Goal: Communication & Community: Answer question/provide support

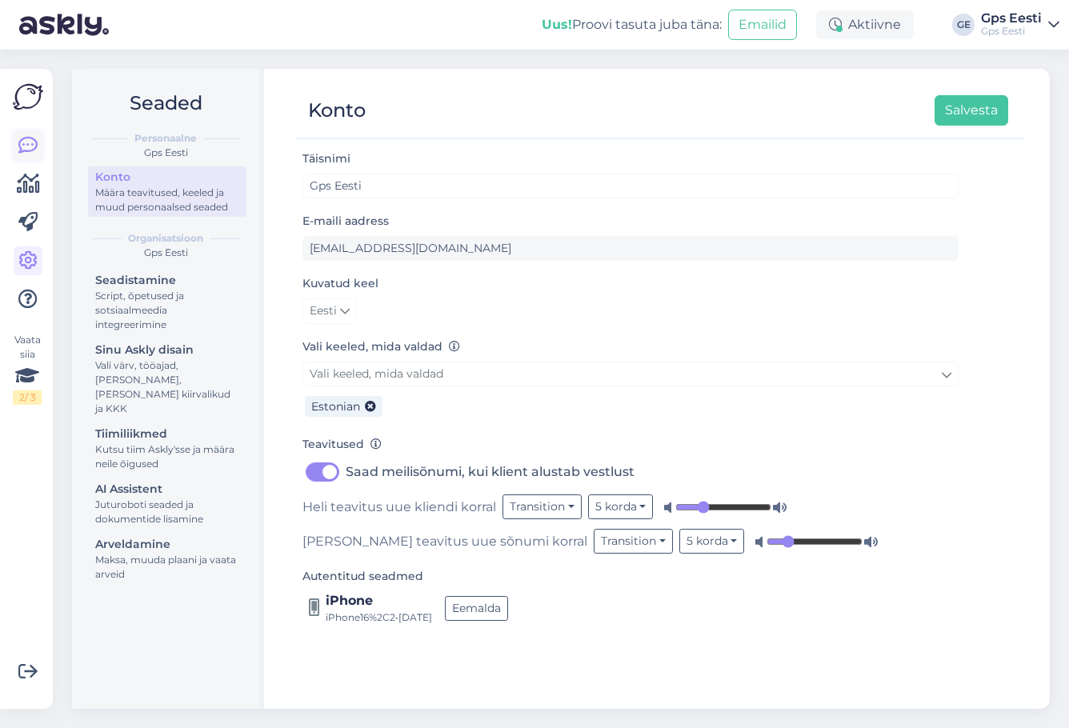
click at [19, 143] on icon at bounding box center [27, 145] width 19 height 19
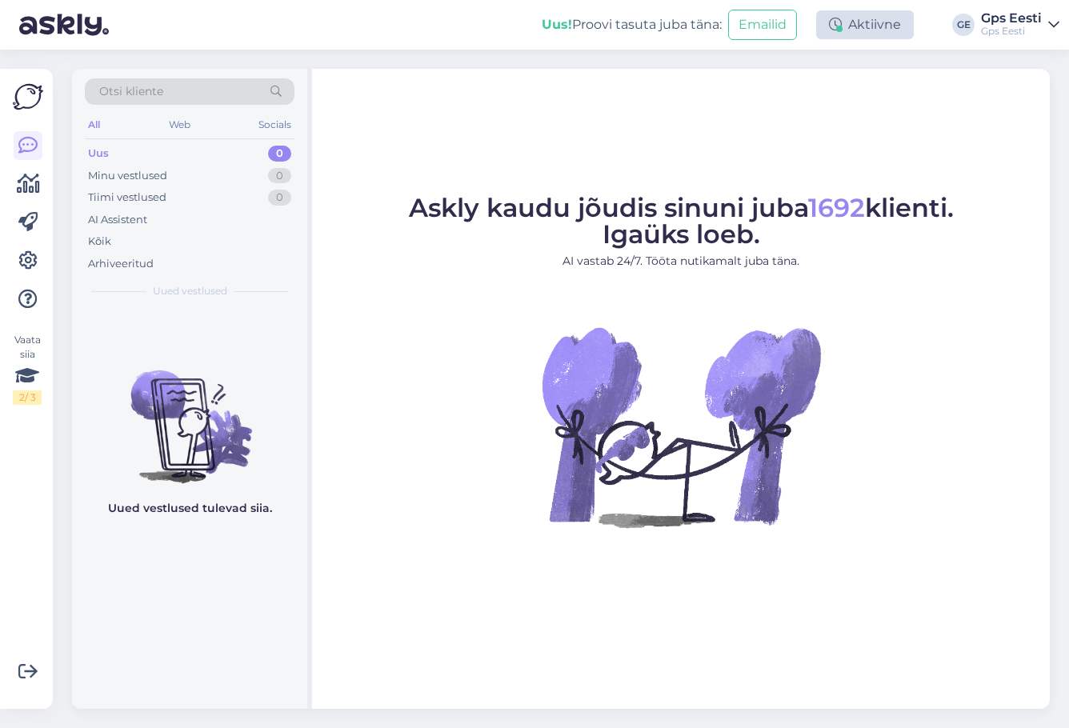
click at [856, 27] on div "Aktiivne" at bounding box center [865, 24] width 98 height 29
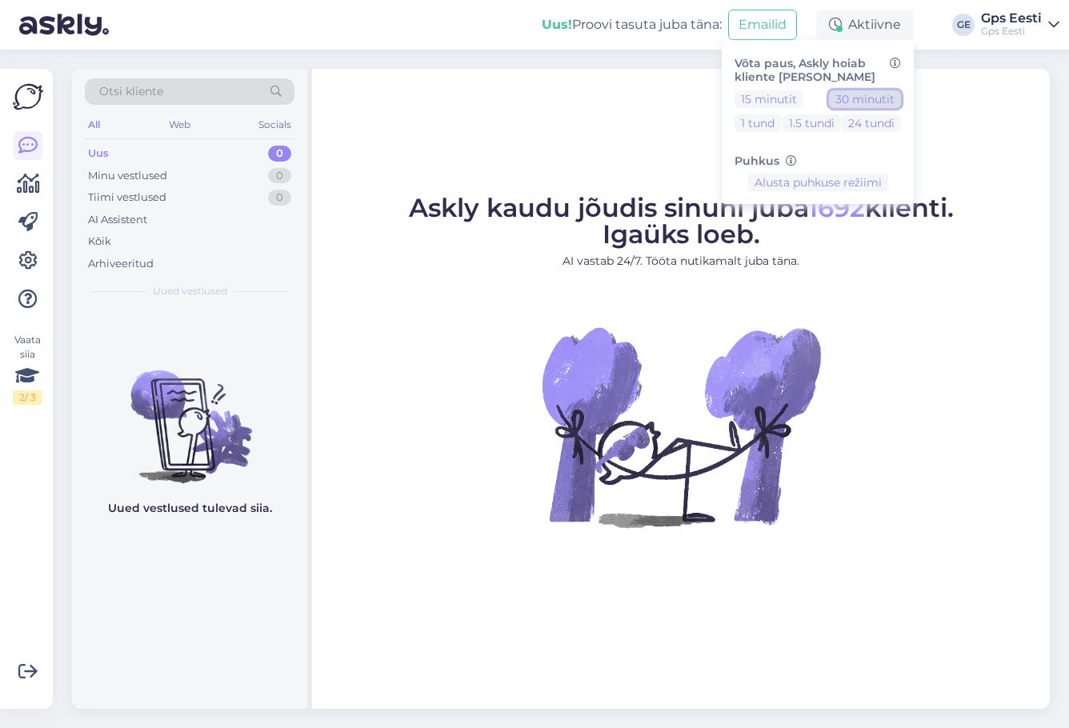
click at [877, 97] on button "30 minutit" at bounding box center [865, 99] width 72 height 18
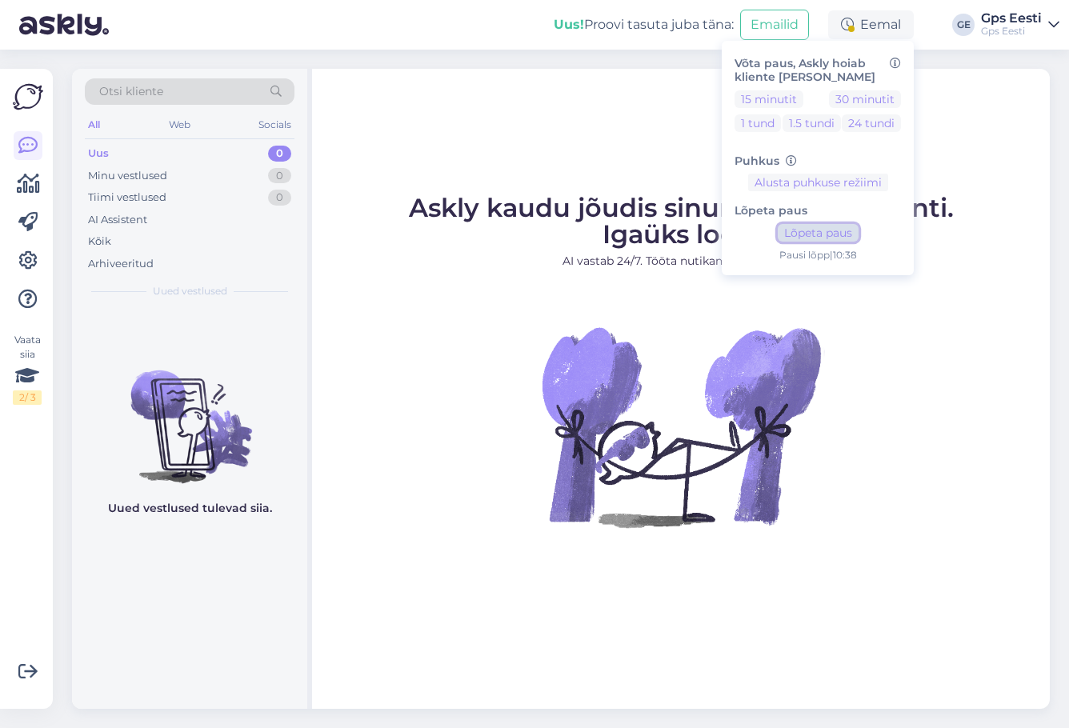
click at [815, 230] on button "Lõpeta paus" at bounding box center [818, 233] width 81 height 18
click at [847, 419] on figure "Askly kaudu jõudis sinuni juba 1692 klienti. Igaüks loeb. AI vastab 24/7. Tööta…" at bounding box center [681, 382] width 709 height 375
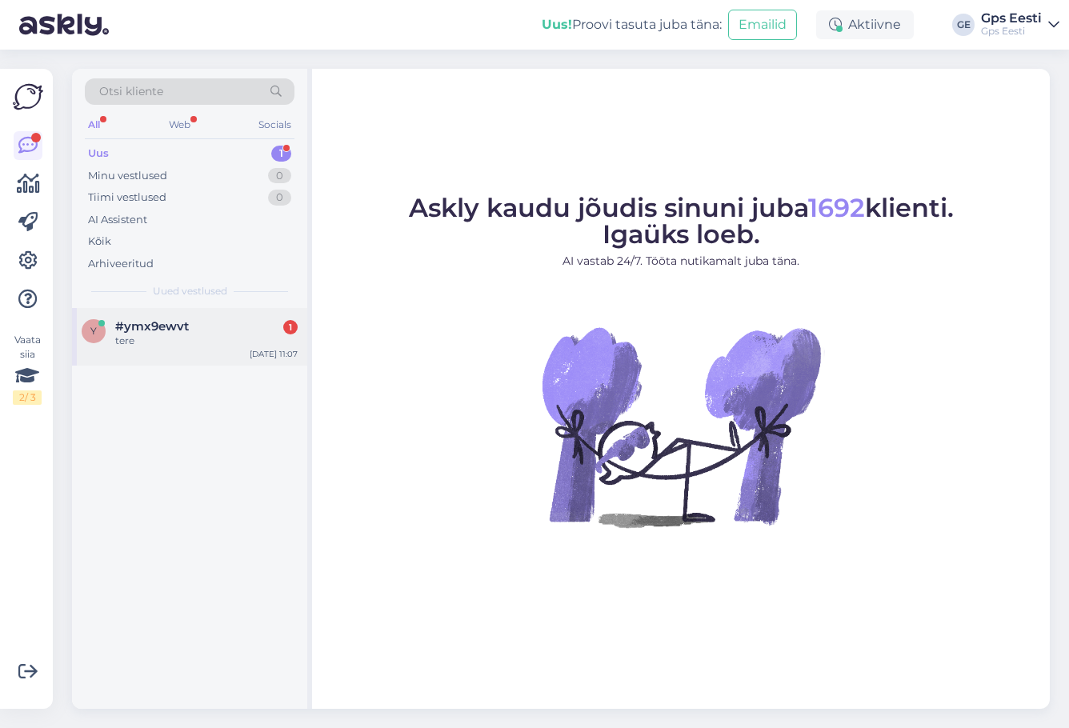
click at [145, 329] on span "#ymx9ewvt" at bounding box center [152, 326] width 74 height 14
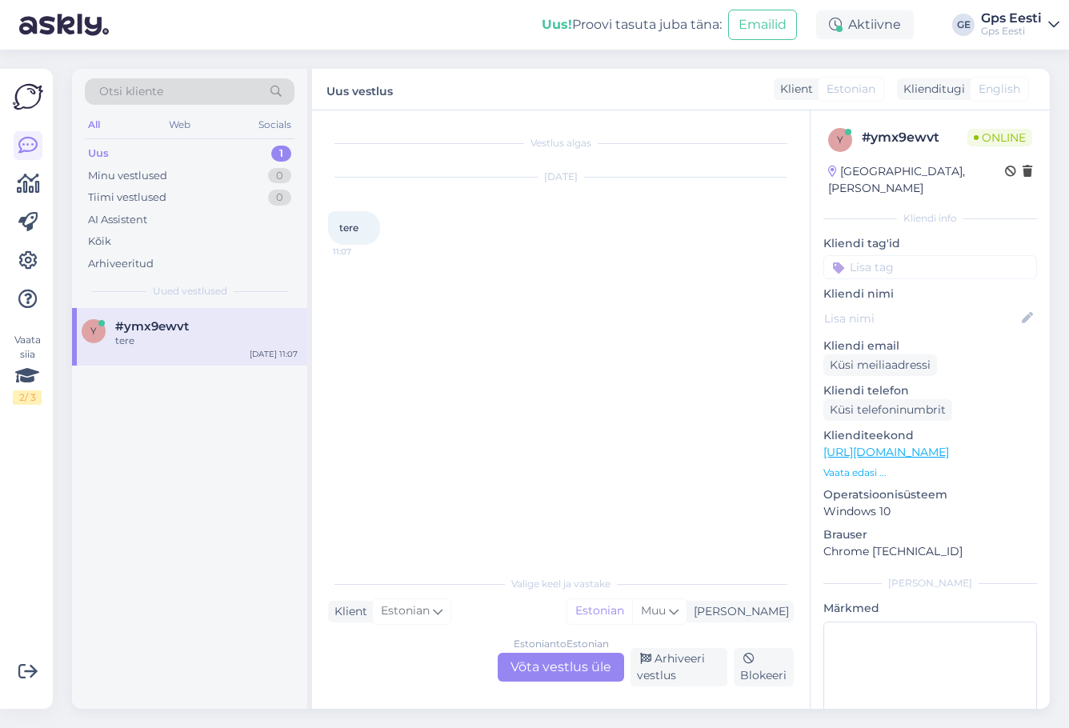
click at [552, 670] on div "Estonian to Estonian Võta vestlus üle" at bounding box center [561, 667] width 126 height 29
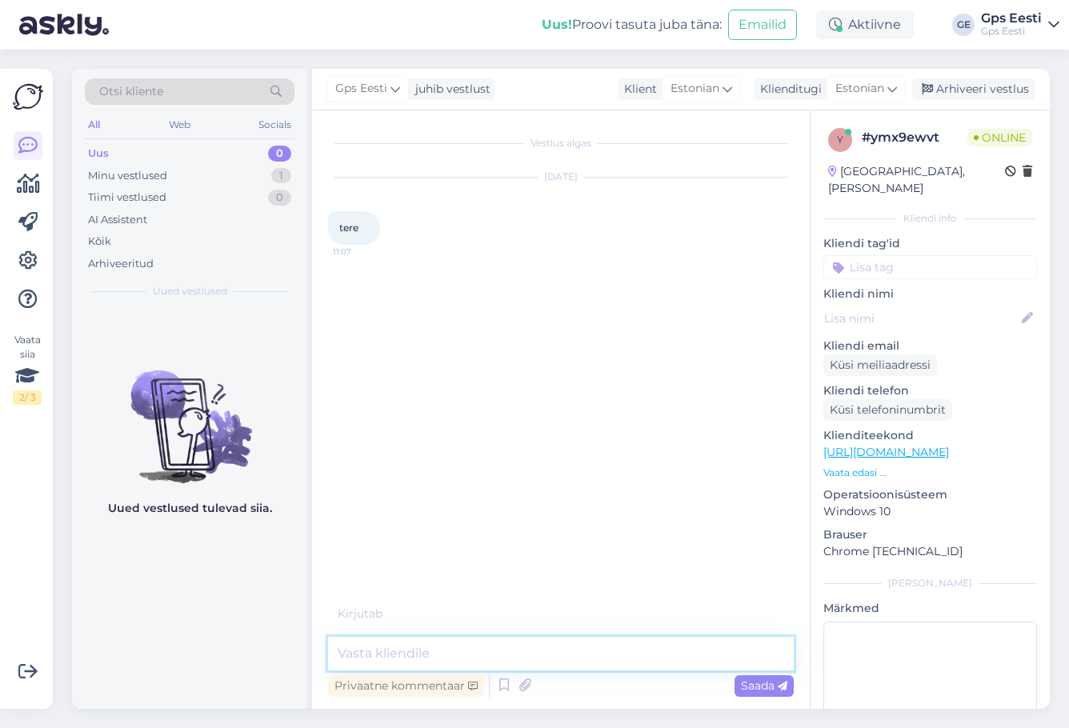
click at [512, 654] on textarea at bounding box center [561, 654] width 466 height 34
type textarea "Tere, Kuidas saab abiks olla?"
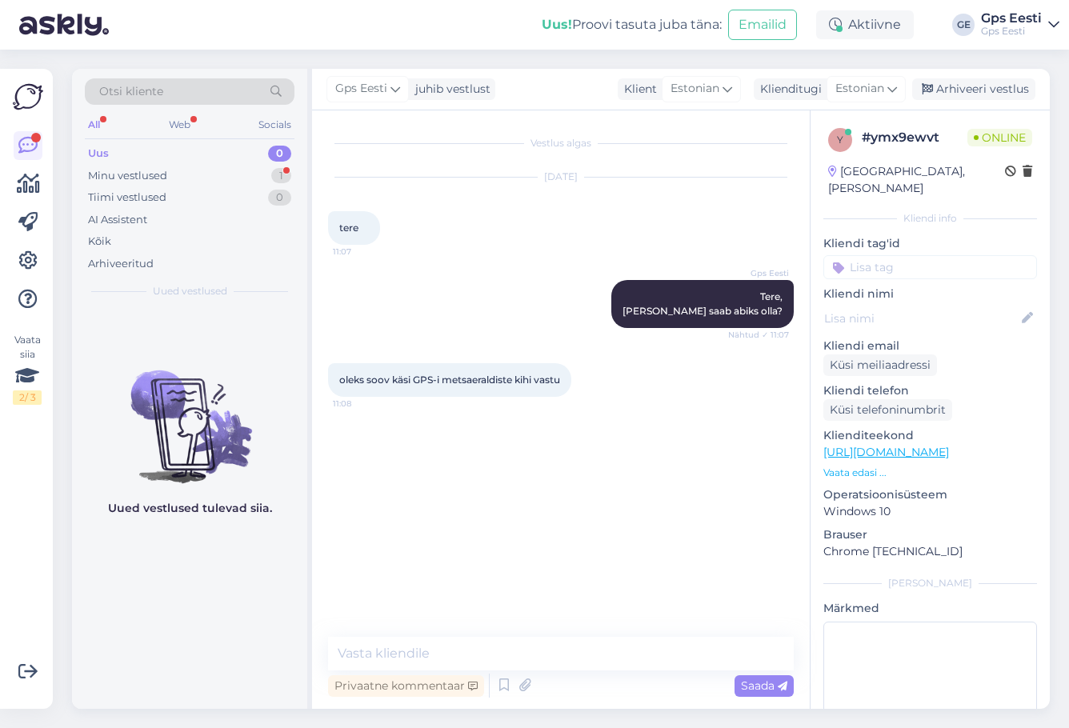
click at [904, 445] on link "https://www.gpseesti.ee/kaardid/metsaeraldiste-kaart?_gl=1*1sow9td*_up*MQ..*_gs…" at bounding box center [887, 452] width 126 height 14
click at [202, 613] on div "Uued vestlused tulevad siia." at bounding box center [189, 508] width 235 height 401
click at [496, 659] on textarea at bounding box center [561, 654] width 466 height 34
paste textarea "https://www.gpseesti.ee/kaardid/metsaeraldiste-kaart"
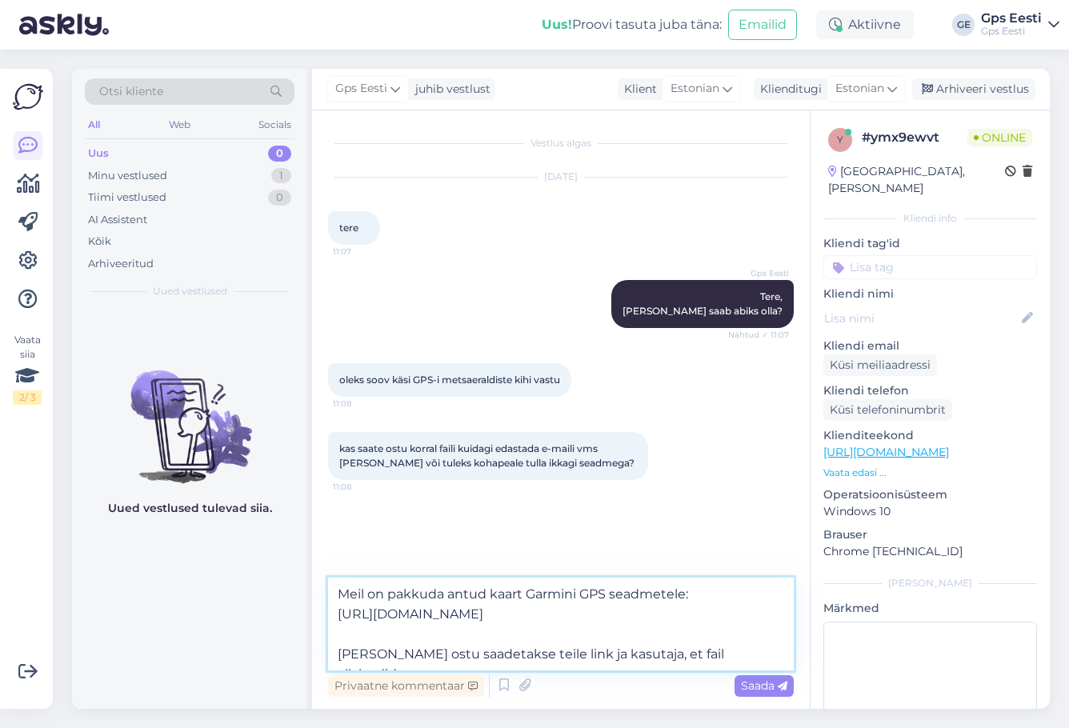
type textarea "Meil on pakkuda antud kaart Garmini GPS seadmetele: https://www.gpseesti.ee/kaa…"
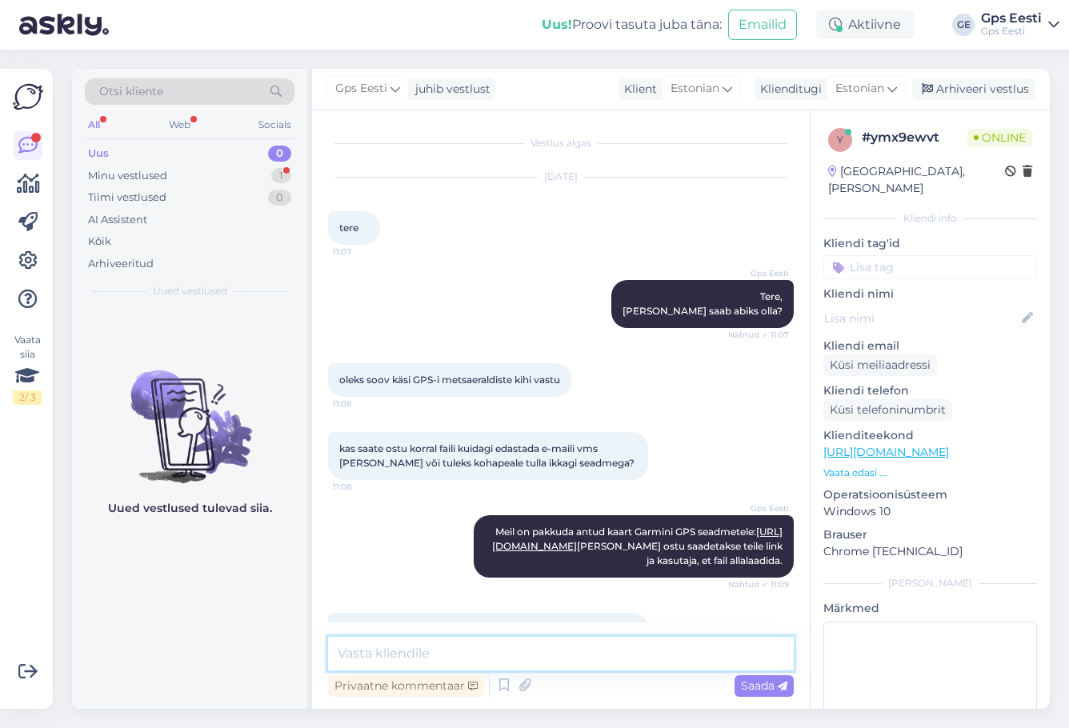
scroll to position [70, 0]
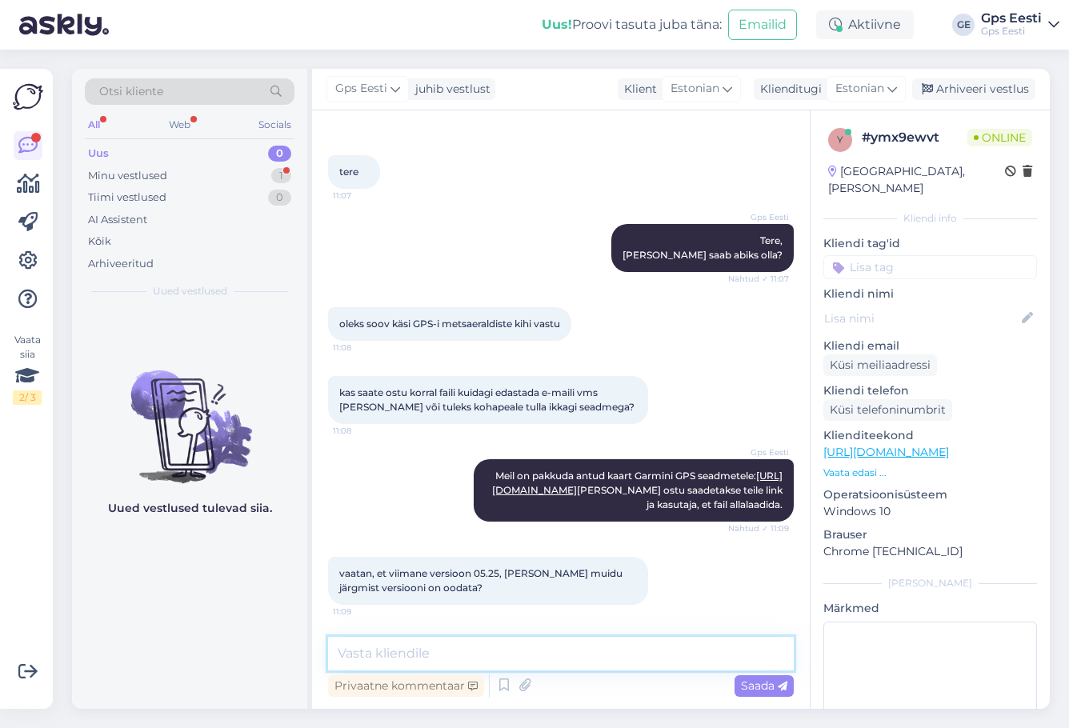
click at [577, 646] on textarea at bounding box center [561, 654] width 466 height 34
click at [533, 646] on textarea at bounding box center [561, 654] width 466 height 34
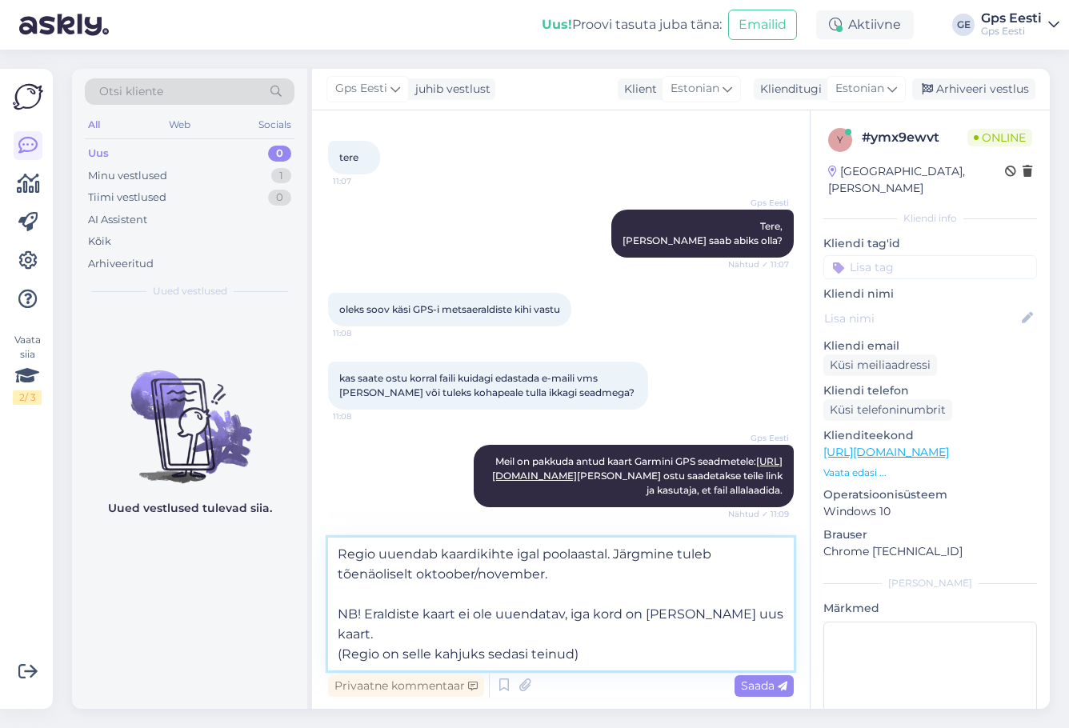
type textarea "Regio uuendab kaardikihte igal poolaastal. Järgmine tuleb tõenäoliselt oktoober…"
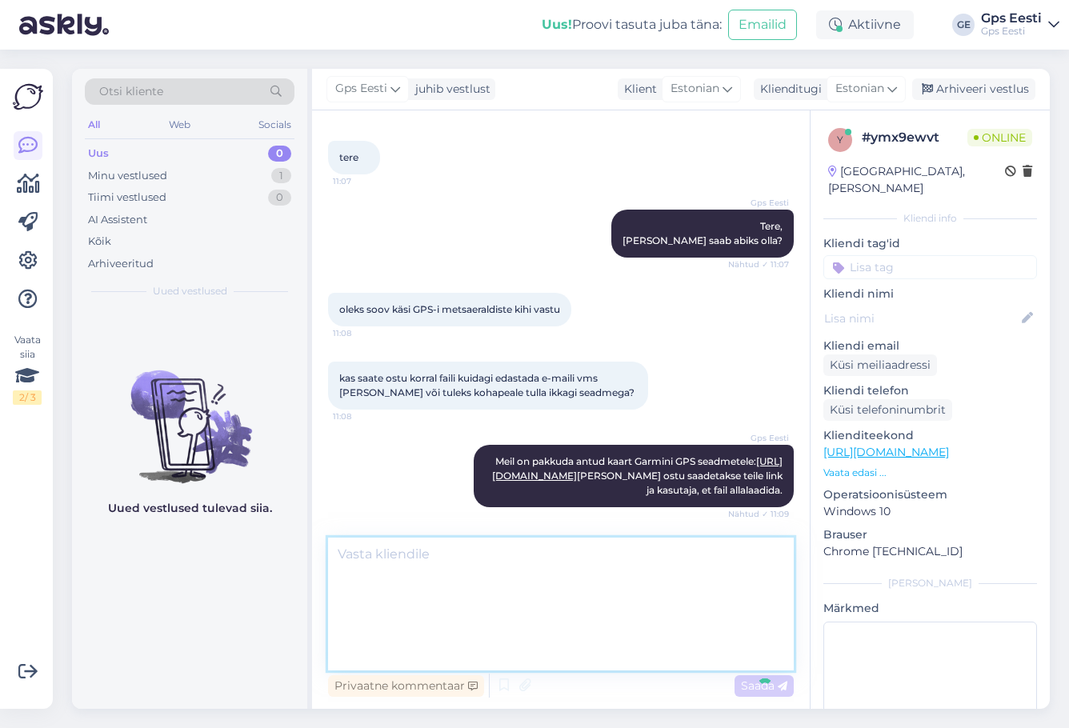
scroll to position [211, 0]
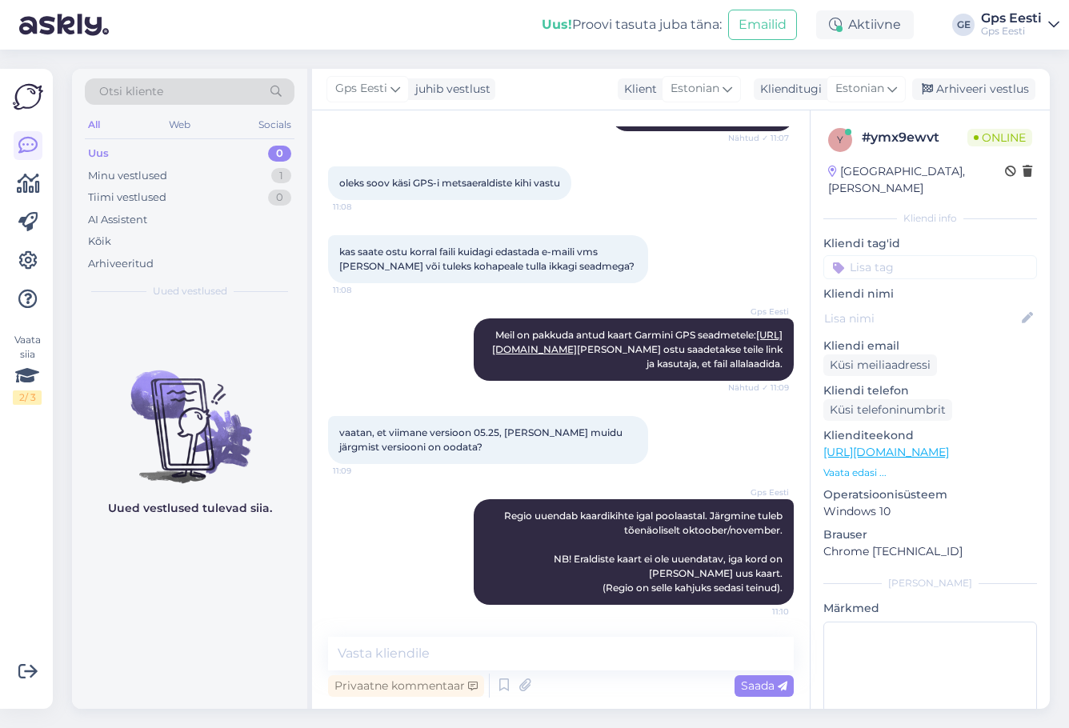
click at [232, 654] on div "Uued vestlused tulevad siia." at bounding box center [189, 508] width 235 height 401
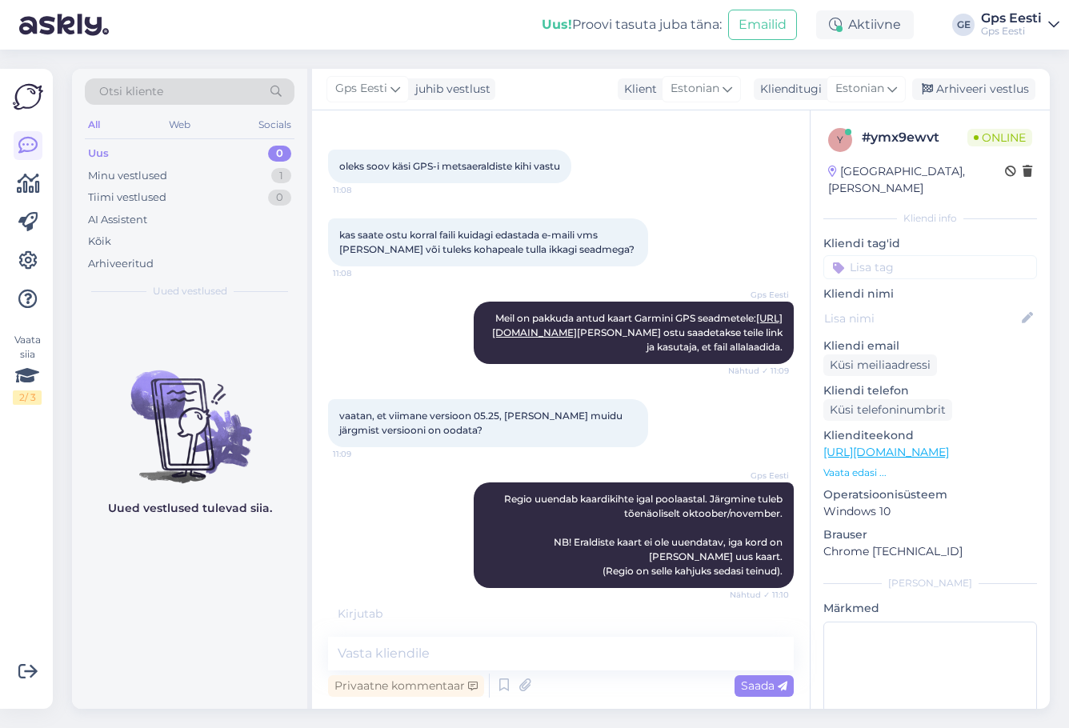
click at [187, 589] on div "Uued vestlused tulevad siia." at bounding box center [189, 508] width 235 height 401
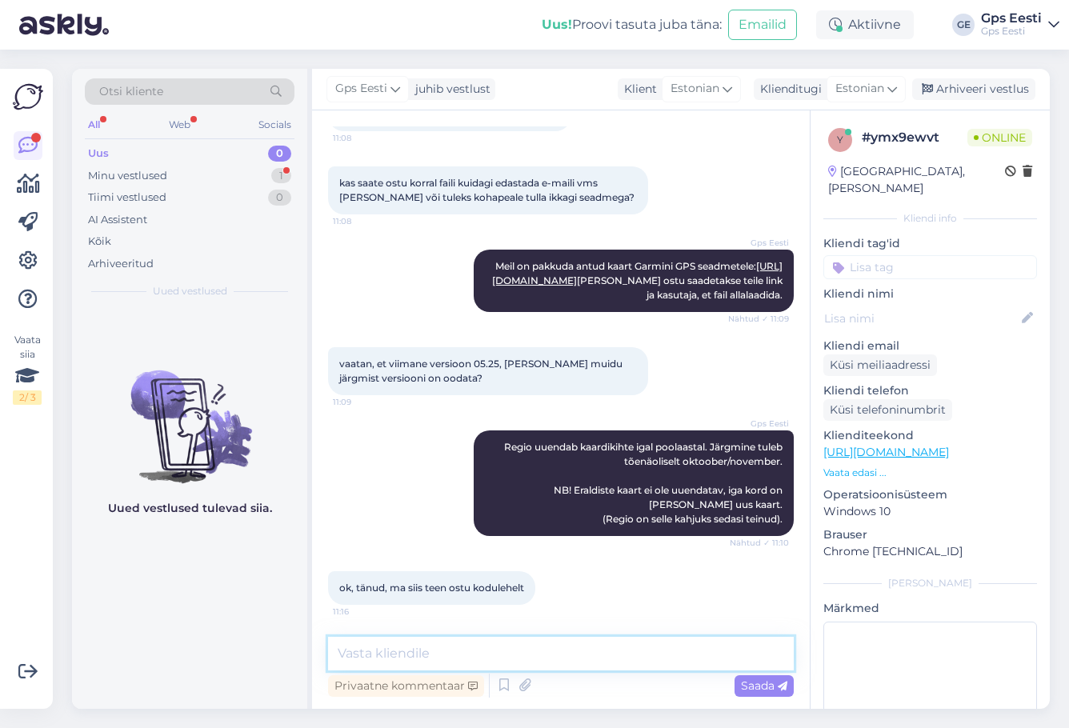
click at [382, 651] on textarea at bounding box center [561, 654] width 466 height 34
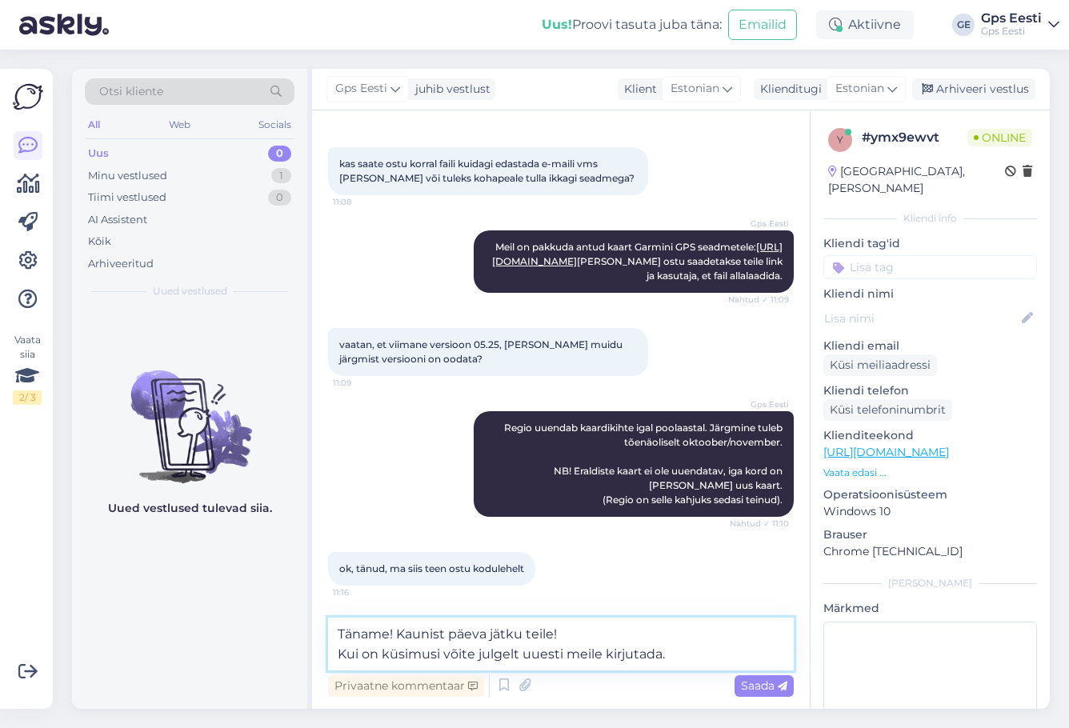
click at [554, 656] on textarea "Täname! Kaunist päeva jätku teile! Kui on küsimusi võite julgelt uuesti meile k…" at bounding box center [561, 644] width 466 height 53
click at [550, 655] on textarea "Täname! Kaunist päeva jätku teile! Kui on küsimusi võite julgelt uuesti meile k…" at bounding box center [561, 644] width 466 height 53
click at [561, 655] on textarea "Täname! Kaunist päeva jätku teile! Kui on küsimusi võite julgelt meile kirjutad…" at bounding box center [561, 644] width 466 height 53
click at [699, 649] on textarea "Täname! Kaunist päeva jätku teile! Kui on küsimusi võite julgelt meile uuesti k…" at bounding box center [561, 644] width 466 height 53
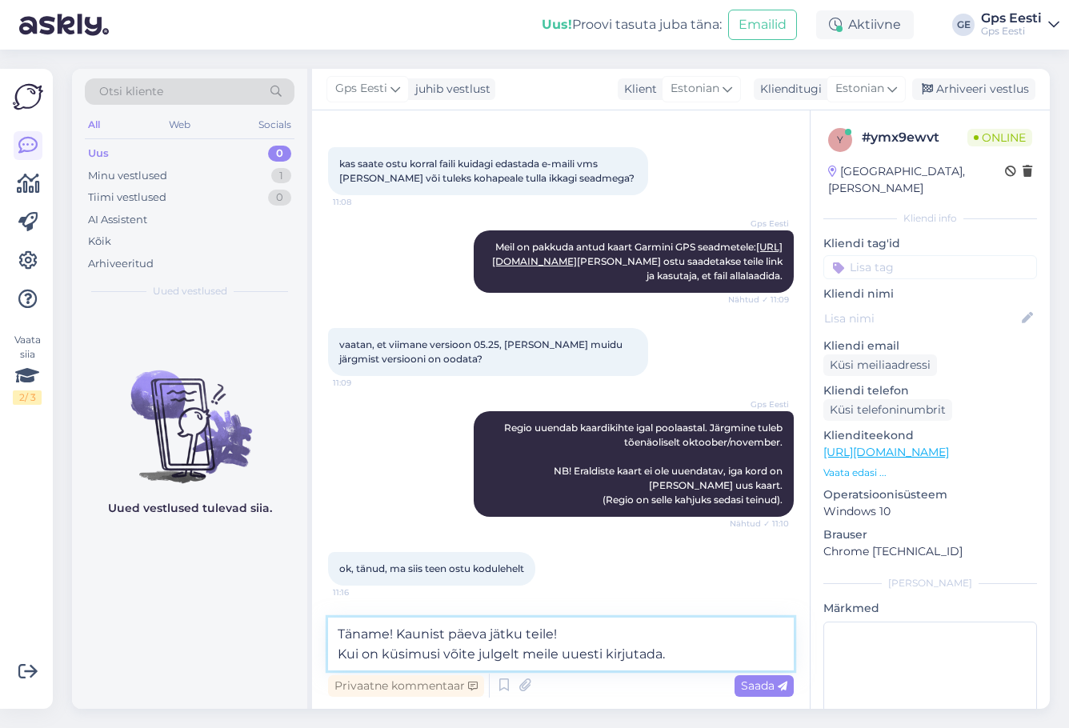
click at [439, 657] on textarea "Täname! Kaunist päeva jätku teile! Kui on küsimusi võite julgelt meile uuesti k…" at bounding box center [561, 644] width 466 height 53
type textarea "Täname! Kaunist päeva jätku teile! Kui on küsimusi, võite julgelt meile uuesti …"
click at [697, 657] on textarea "Täname! Kaunist päeva jätku teile! Kui on küsimusi, võite julgelt meile uuesti …" at bounding box center [561, 644] width 466 height 53
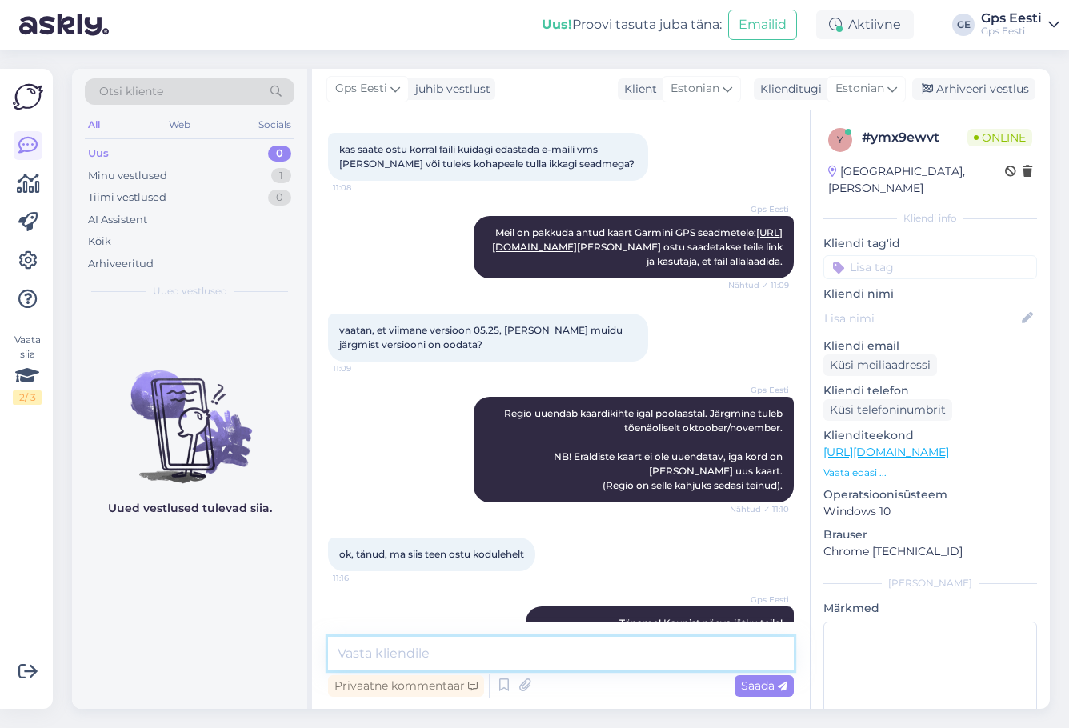
scroll to position [363, 0]
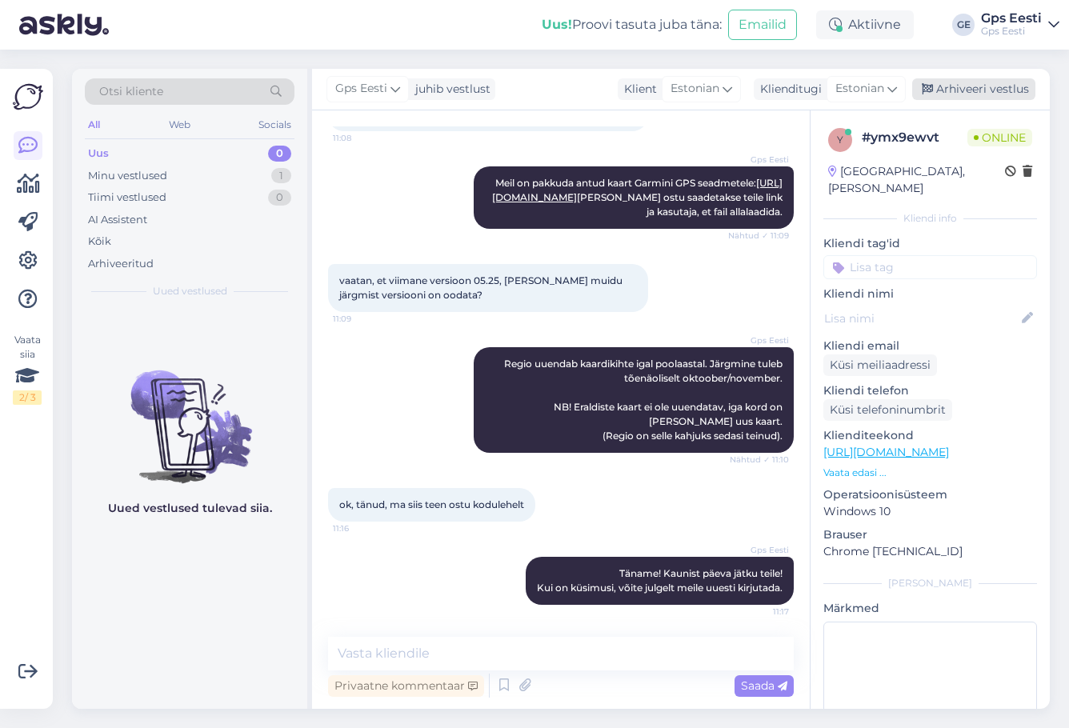
click at [972, 94] on div "Arhiveeri vestlus" at bounding box center [973, 89] width 123 height 22
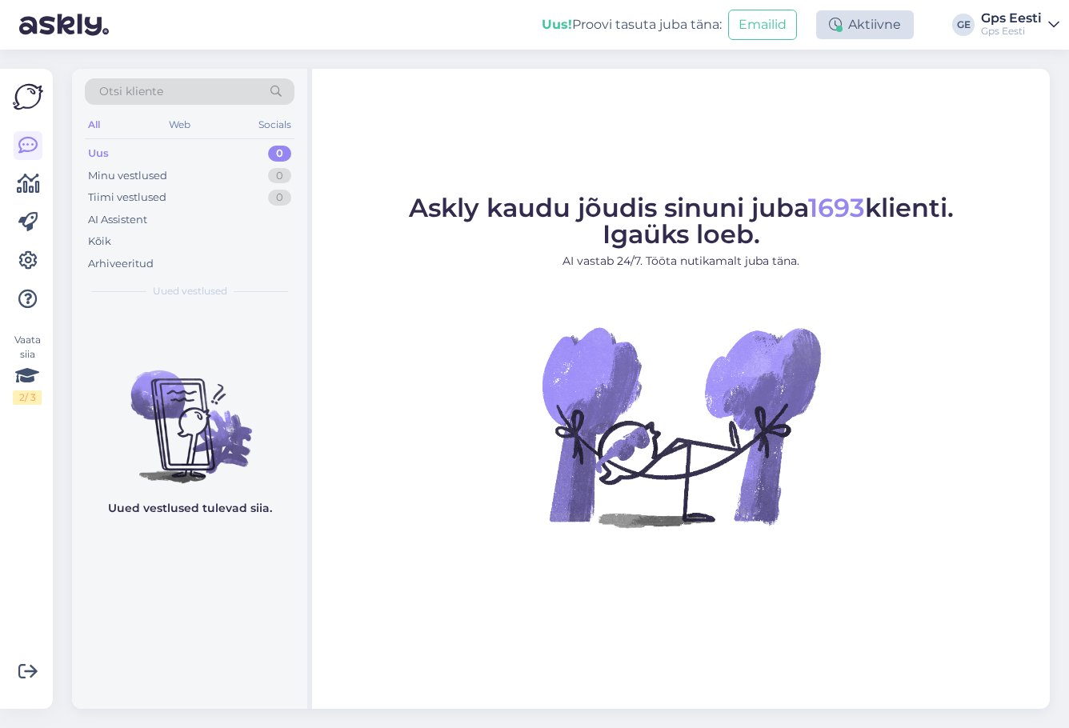
click at [866, 26] on div "Aktiivne" at bounding box center [865, 24] width 98 height 29
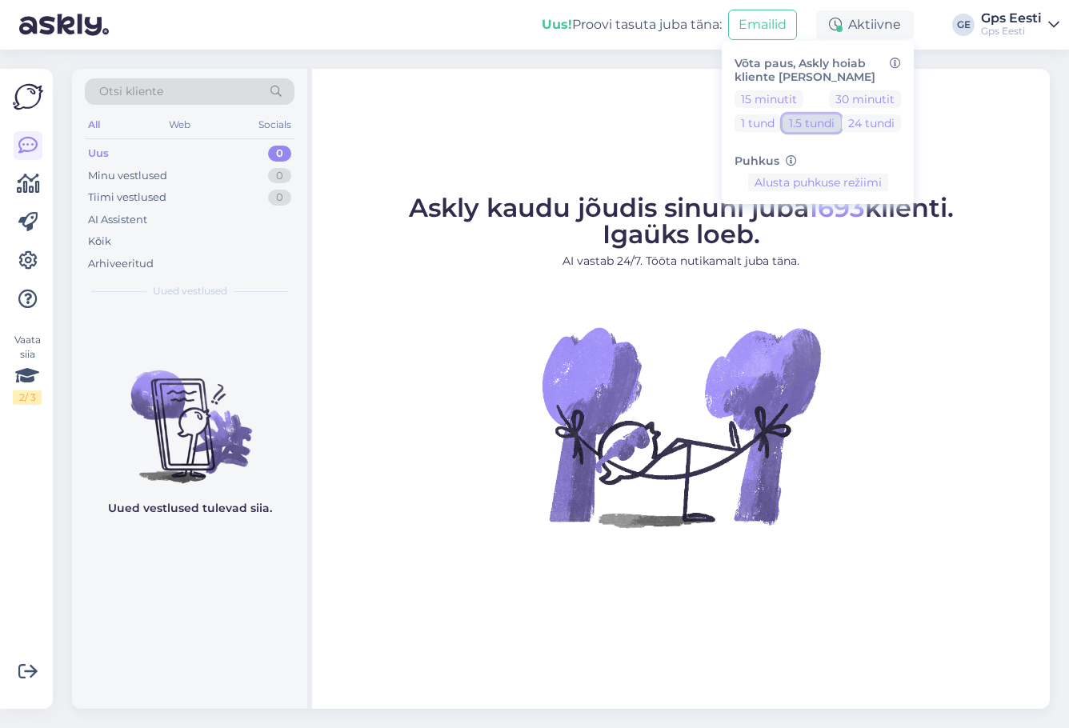
click at [806, 129] on button "1.5 tundi" at bounding box center [812, 123] width 58 height 18
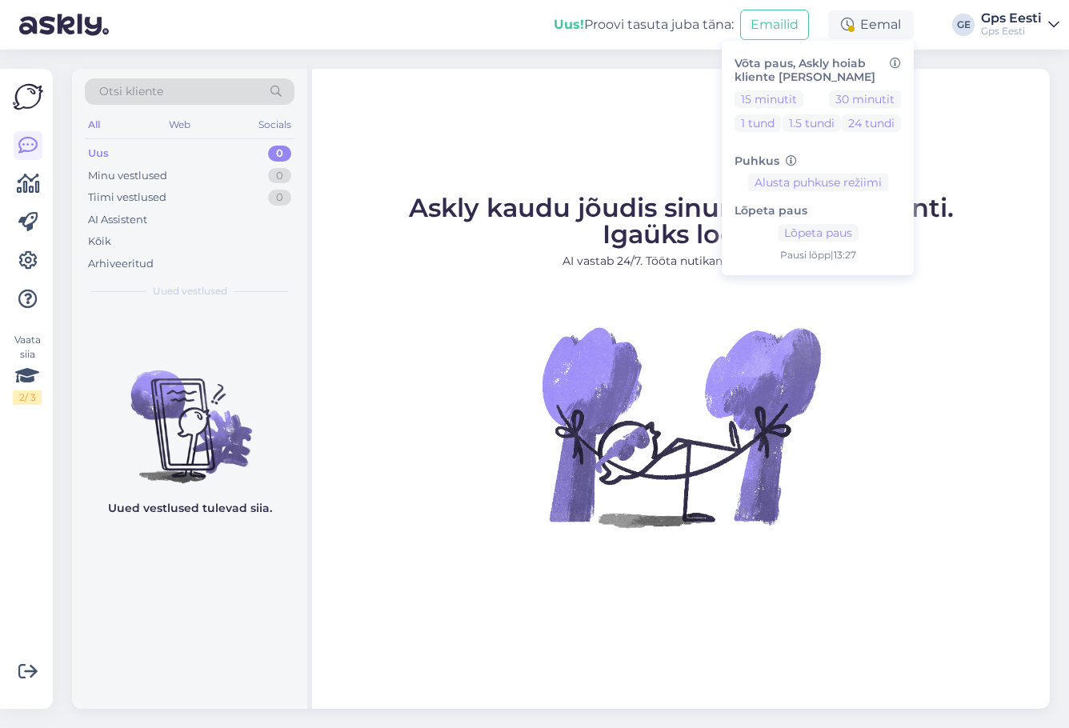
click at [529, 138] on div "Askly kaudu jõudis sinuni juba 1693 klienti. Igaüks loeb. AI vastab 24/7. Tööta…" at bounding box center [681, 389] width 738 height 640
